Goal: Task Accomplishment & Management: Use online tool/utility

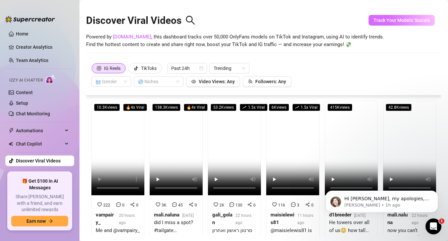
click at [420, 20] on span "Track Your Models' Socials" at bounding box center [402, 20] width 56 height 5
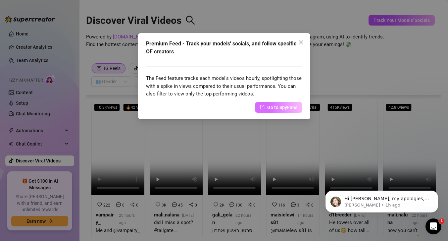
click at [279, 107] on span "Go to SpyFans" at bounding box center [282, 107] width 30 height 7
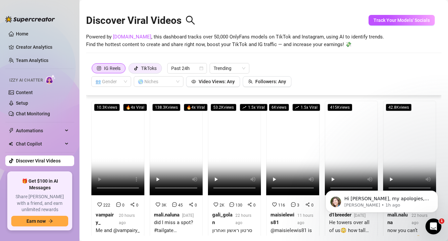
click at [140, 70] on div "TikToks" at bounding box center [145, 68] width 23 height 10
click at [131, 70] on input "TikToks" at bounding box center [131, 70] width 0 height 0
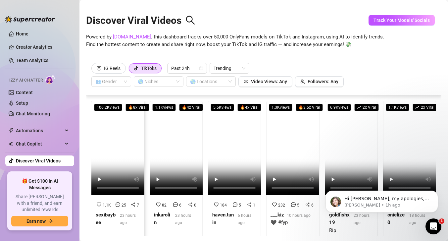
click at [127, 137] on video at bounding box center [117, 148] width 53 height 94
click at [430, 222] on icon "Open Intercom Messenger" at bounding box center [433, 225] width 11 height 11
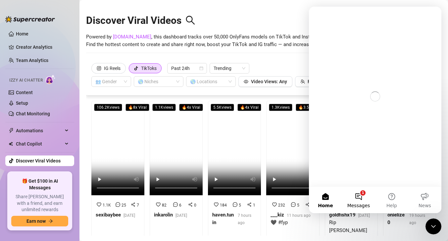
click at [355, 203] on span "Messages" at bounding box center [359, 205] width 23 height 5
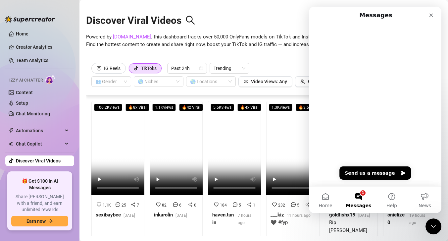
click at [361, 198] on button "1 Messages" at bounding box center [358, 200] width 33 height 27
click at [360, 196] on button "1 Messages" at bounding box center [358, 200] width 33 height 27
click at [366, 172] on button "Send us a message" at bounding box center [376, 172] width 72 height 13
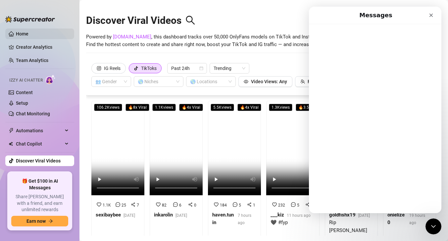
click at [16, 31] on link "Home" at bounding box center [22, 33] width 13 height 5
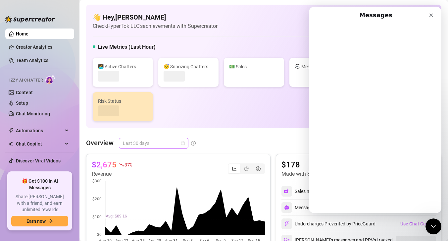
click at [177, 139] on span "Last 30 days" at bounding box center [154, 143] width 62 height 10
click at [175, 141] on span "Last 30 days" at bounding box center [154, 143] width 62 height 10
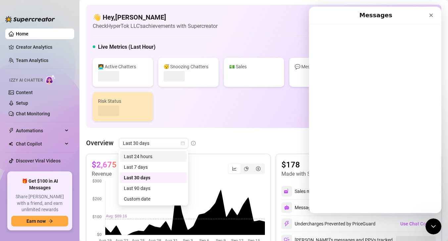
click at [152, 155] on div "$2,675 37 % Revenue" at bounding box center [178, 204] width 185 height 100
click at [431, 19] on div "Close" at bounding box center [432, 15] width 12 height 12
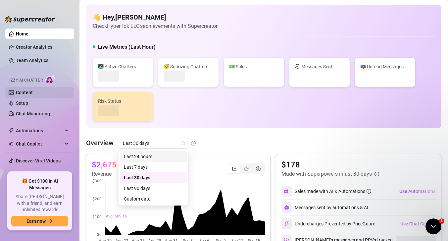
click at [29, 90] on link "Content" at bounding box center [24, 92] width 17 height 5
